Goal: Information Seeking & Learning: Learn about a topic

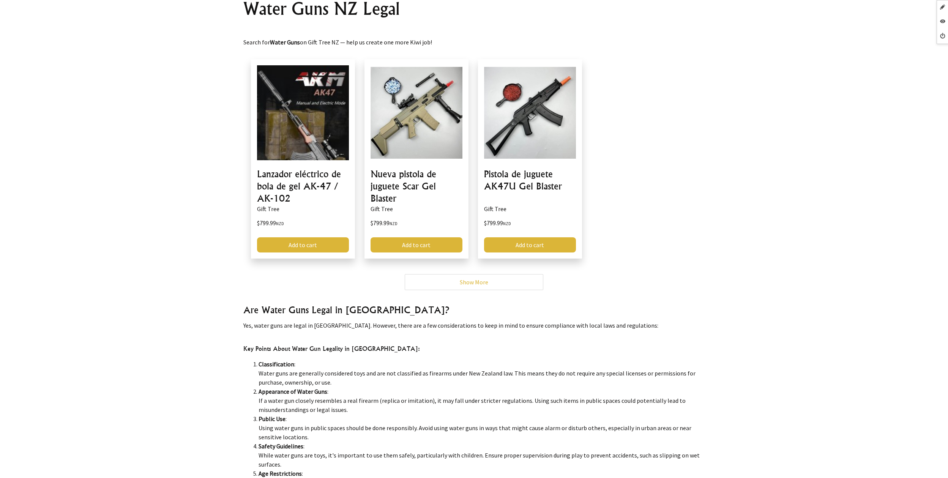
scroll to position [100, 0]
click at [452, 282] on link "Show More" at bounding box center [474, 281] width 139 height 16
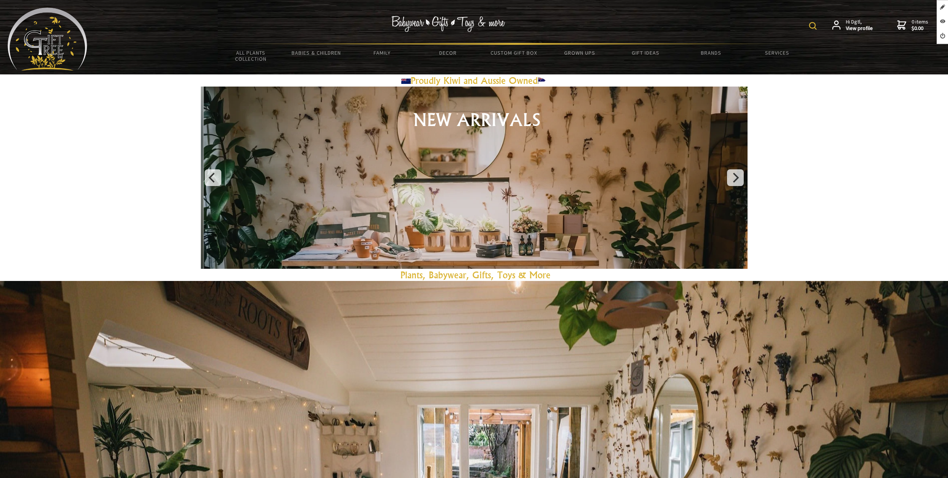
scroll to position [1, 0]
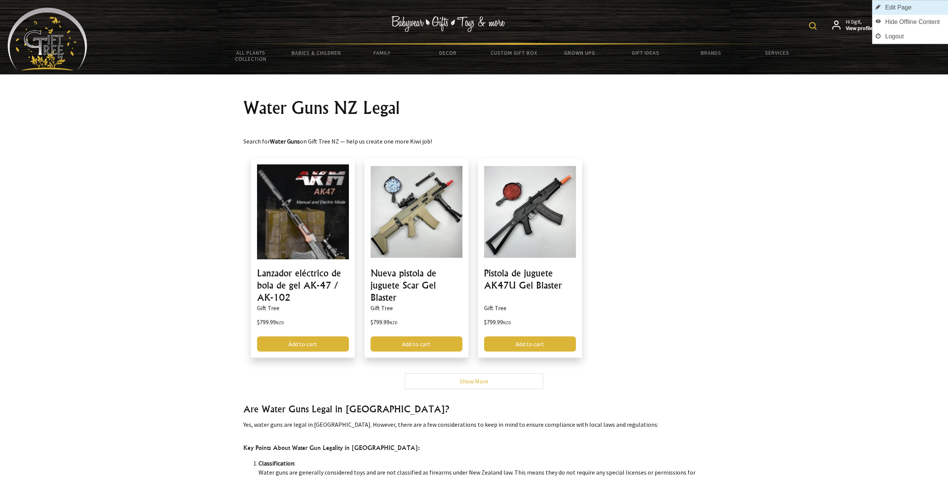
click at [921, 11] on link "Edit Page" at bounding box center [910, 7] width 76 height 14
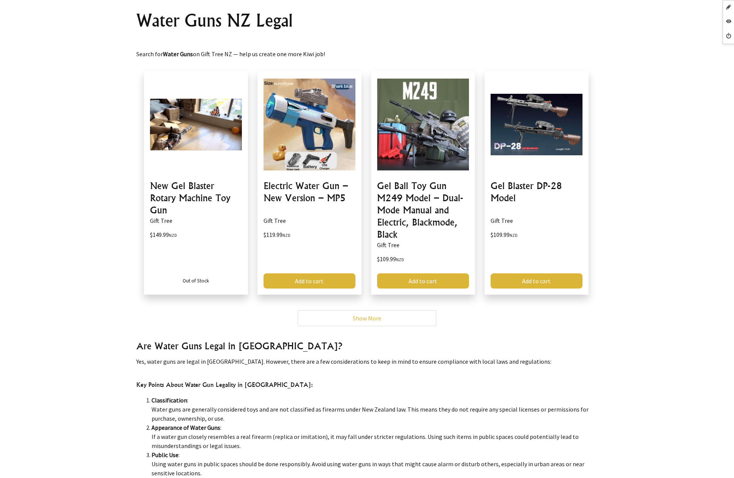
scroll to position [93, 0]
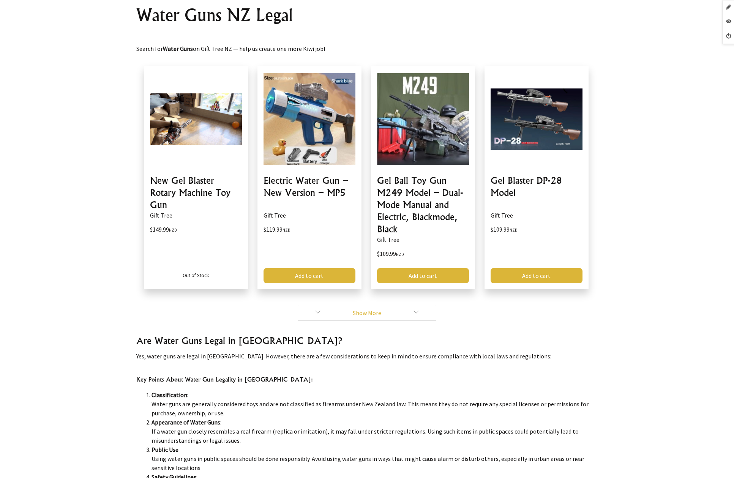
click at [426, 316] on link "Show More" at bounding box center [367, 313] width 139 height 16
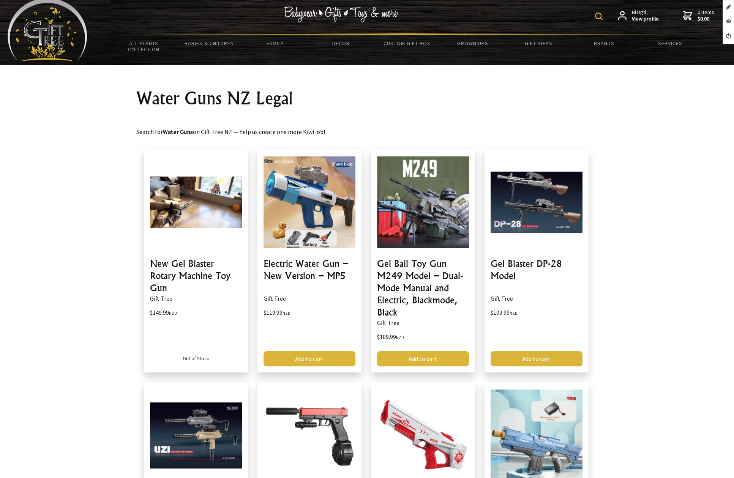
scroll to position [10, 0]
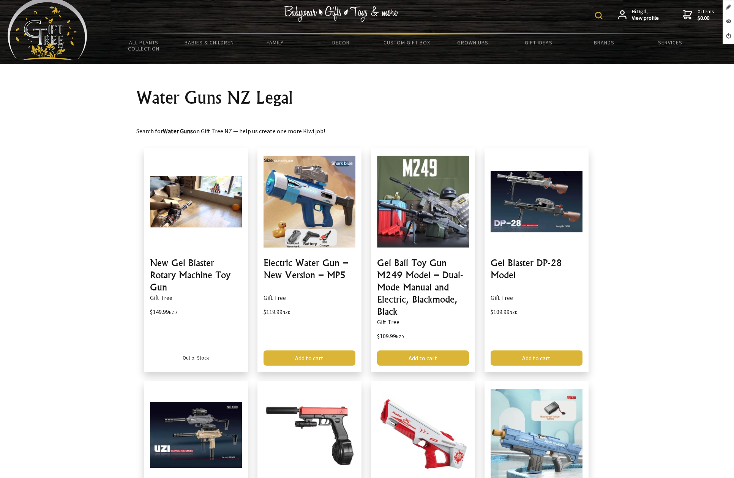
click at [142, 133] on p "Search for Water Guns on Gift Tree NZ — help us create one more Kiwi job!" at bounding box center [366, 126] width 461 height 18
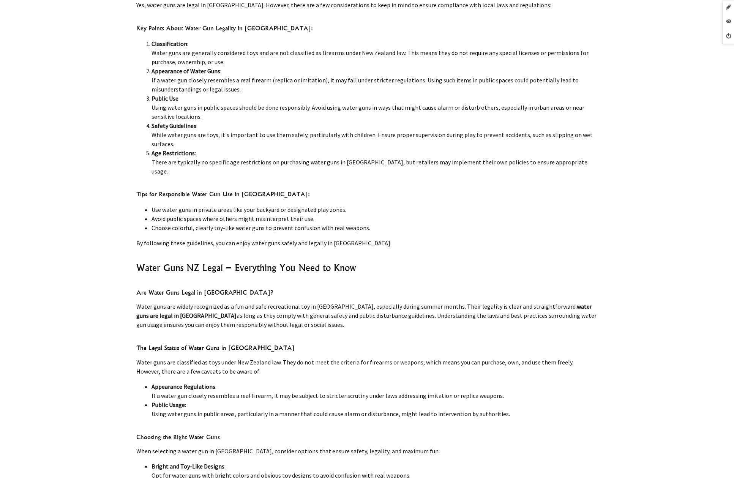
scroll to position [0, 0]
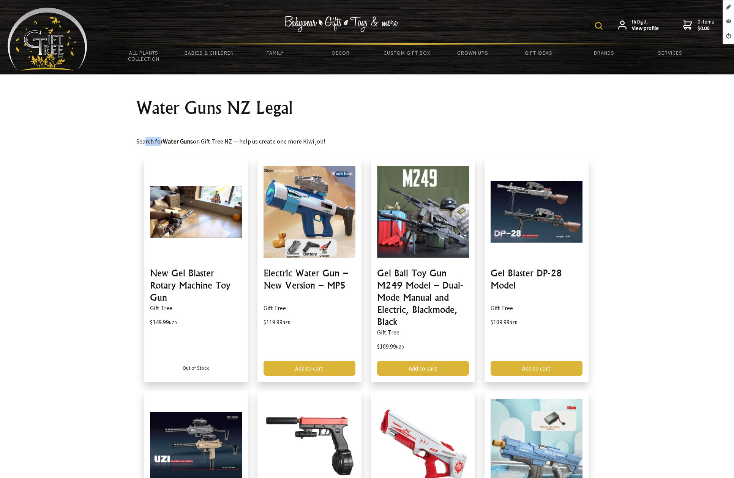
click at [208, 115] on h1 "Water Guns NZ Legal" at bounding box center [366, 108] width 461 height 18
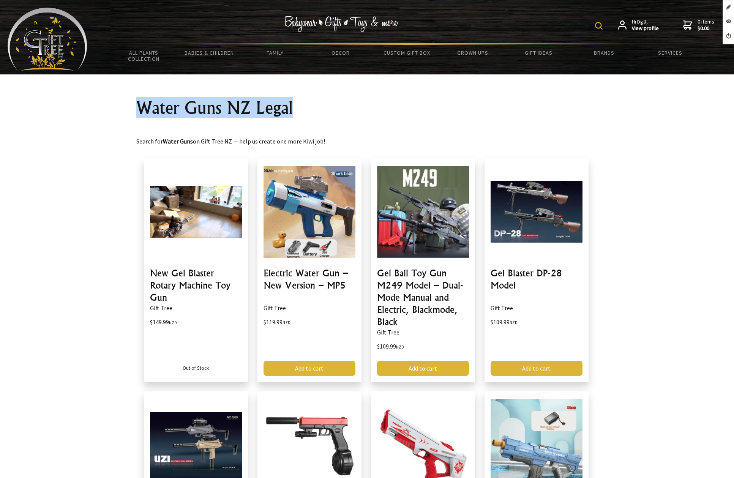
click at [318, 144] on p "Search for Water Guns on Gift Tree NZ — help us create one more Kiwi job!" at bounding box center [366, 137] width 461 height 18
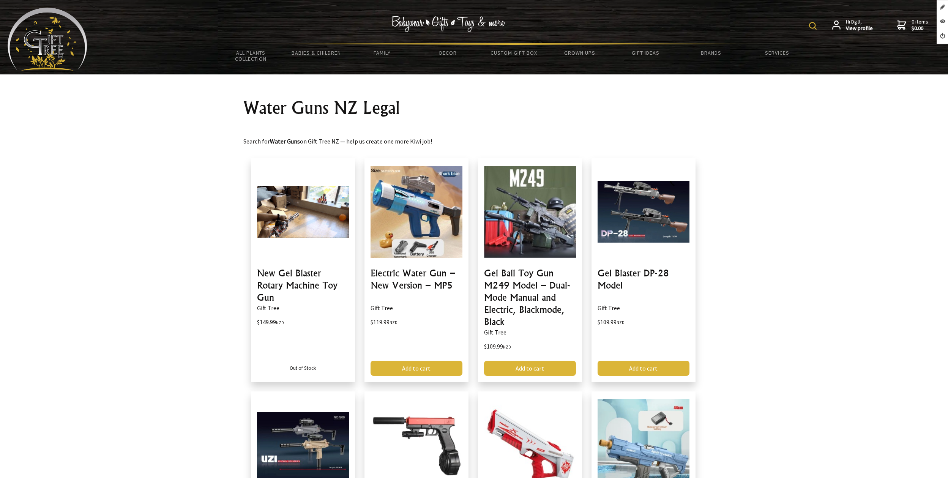
click at [515, 128] on p "Search for Water Guns on Gift Tree NZ — help us create one more Kiwi job!" at bounding box center [473, 137] width 461 height 18
click at [417, 139] on p "Search for Water Guns on Gift Tree NZ — help us create one more Kiwi job!" at bounding box center [473, 137] width 461 height 18
click at [473, 132] on p "Search for Water Guns on Gift Tree NZ — help us create one more Kiwi job!" at bounding box center [473, 137] width 461 height 18
